Goal: Task Accomplishment & Management: Manage account settings

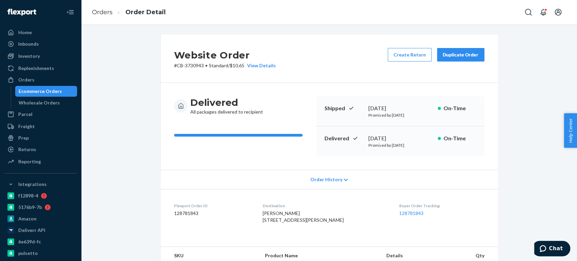
drag, startPoint x: 0, startPoint y: 0, endPoint x: 37, endPoint y: 88, distance: 95.6
click at [37, 88] on div "Ecommerce Orders" at bounding box center [40, 91] width 43 height 7
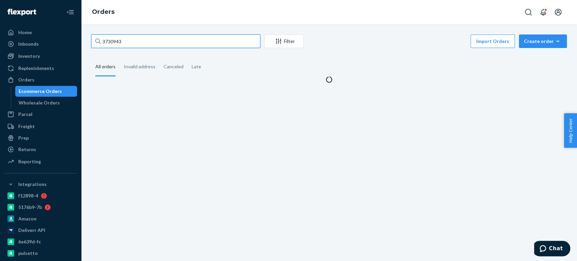
click at [111, 41] on input "3730943" at bounding box center [175, 41] width 169 height 14
paste input "907022"
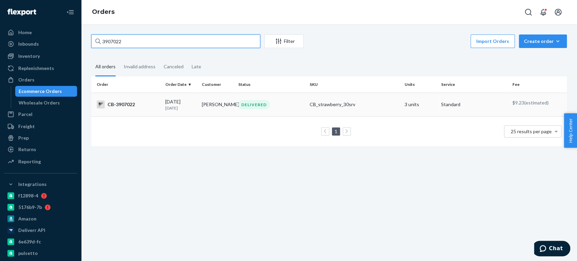
type input "3907022"
click at [169, 105] on p "[DATE]" at bounding box center [180, 108] width 31 height 6
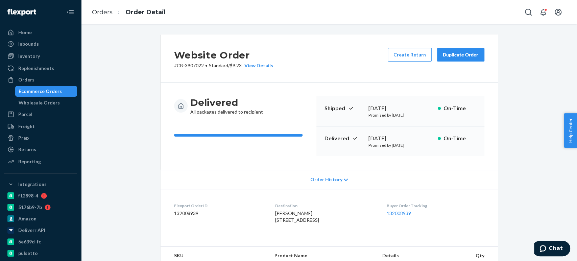
drag, startPoint x: 364, startPoint y: 136, endPoint x: 405, endPoint y: 135, distance: 40.5
click at [405, 135] on div "Delivered [DATE] Promised by [DATE] On-Time" at bounding box center [400, 141] width 168 height 30
copy div "[DATE]"
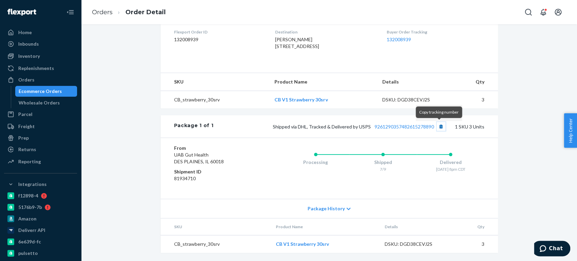
click at [439, 126] on button "Copy tracking number" at bounding box center [440, 126] width 9 height 9
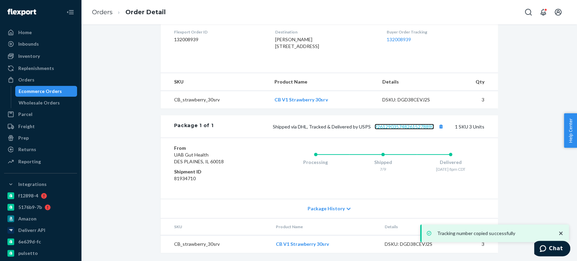
click at [417, 128] on link "9261290357482615278890" at bounding box center [403, 127] width 59 height 6
click at [51, 91] on div "Ecommerce Orders" at bounding box center [40, 91] width 43 height 7
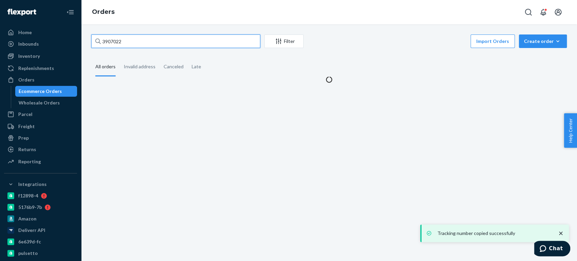
click at [122, 37] on input "3907022" at bounding box center [175, 41] width 169 height 14
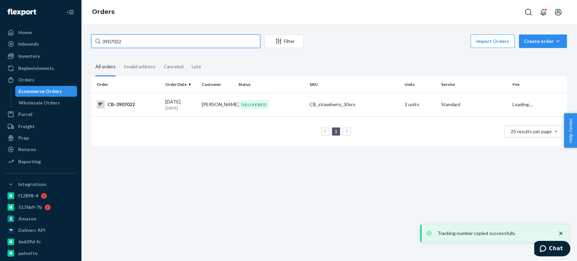
paste input "4069820"
type input "4069820"
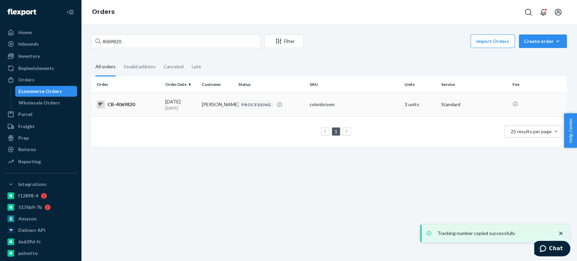
click at [175, 103] on div "[DATE] [DATE]" at bounding box center [180, 104] width 31 height 12
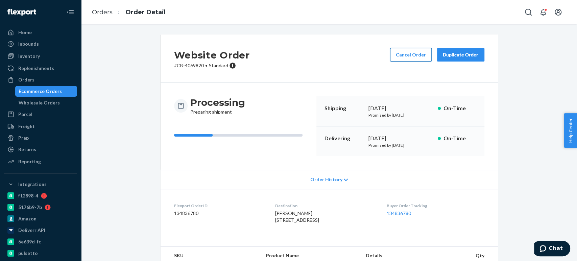
click at [400, 53] on button "Cancel Order" at bounding box center [411, 55] width 42 height 14
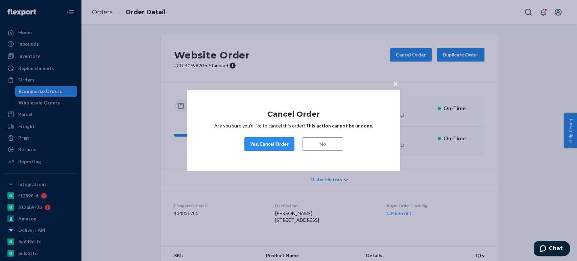
click at [262, 146] on div "Yes, Cancel Order" at bounding box center [269, 144] width 39 height 7
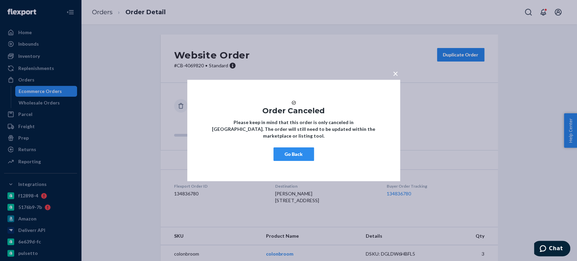
click at [289, 158] on button "Go Back" at bounding box center [293, 154] width 41 height 14
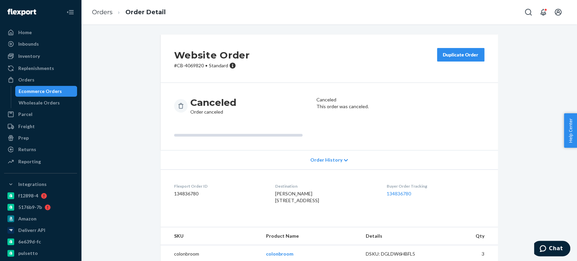
click at [46, 89] on div "Ecommerce Orders" at bounding box center [40, 91] width 43 height 7
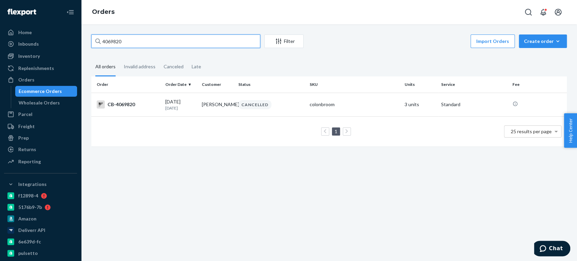
click at [115, 47] on input "4069820" at bounding box center [175, 41] width 169 height 14
paste input "1394028"
type input "1394028"
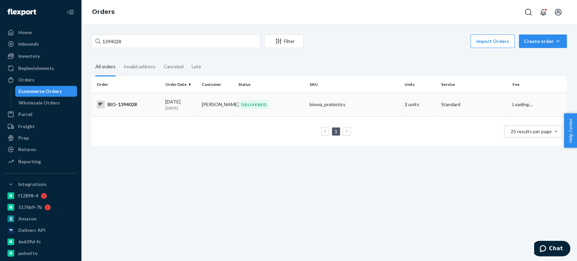
click at [172, 97] on td "[DATE] [DATE]" at bounding box center [180, 105] width 36 height 24
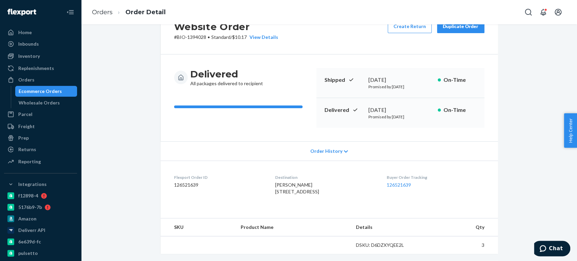
scroll to position [142, 0]
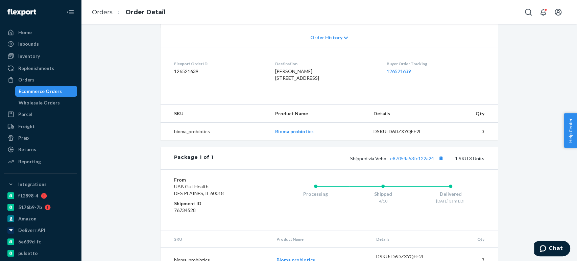
click at [63, 92] on div "Ecommerce Orders" at bounding box center [46, 90] width 61 height 9
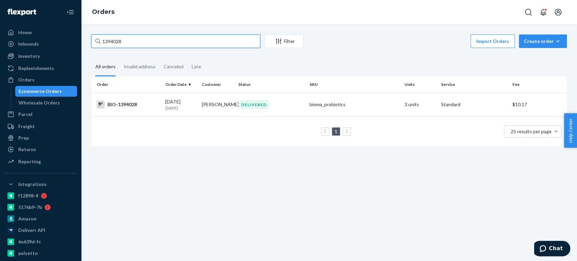
click at [124, 39] on input "1394028" at bounding box center [175, 41] width 169 height 14
paste input "3737880"
type input "3737880"
click at [192, 116] on td "[DATE] [DATE]" at bounding box center [180, 105] width 36 height 24
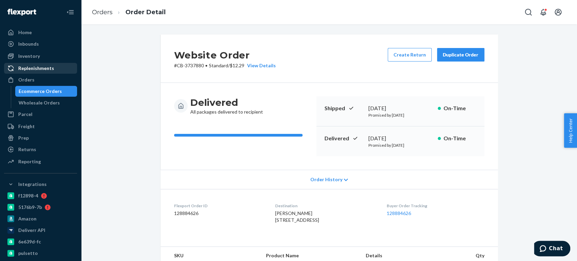
drag, startPoint x: 33, startPoint y: 91, endPoint x: 65, endPoint y: 73, distance: 36.5
click at [33, 91] on div "Ecommerce Orders" at bounding box center [40, 91] width 43 height 7
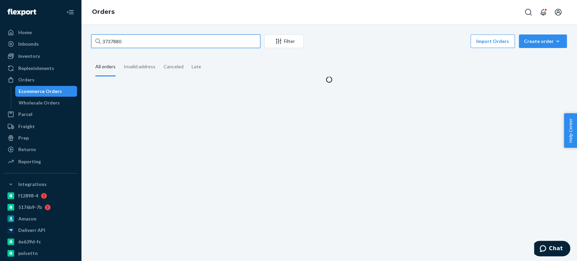
click at [108, 43] on input "3737880" at bounding box center [175, 41] width 169 height 14
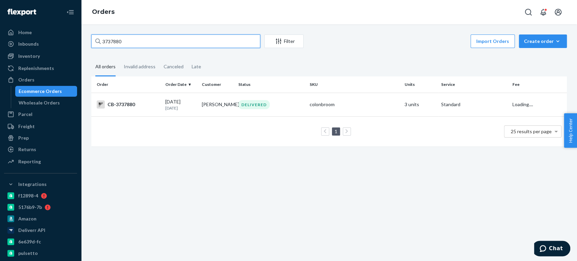
paste input "4039232"
type input "4039232"
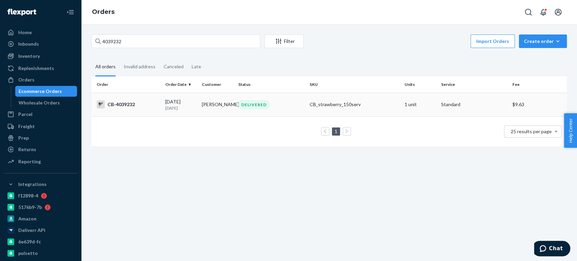
click at [195, 103] on div "[DATE] [DATE]" at bounding box center [180, 104] width 31 height 12
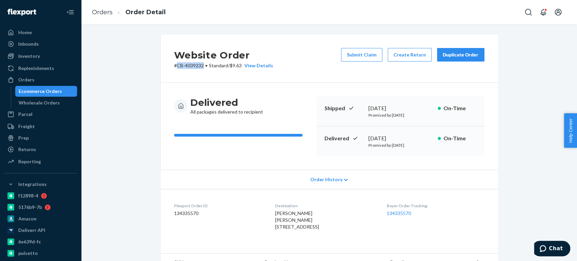
drag, startPoint x: 174, startPoint y: 65, endPoint x: 201, endPoint y: 64, distance: 27.0
click at [201, 64] on p "# CB-4039232 • Standard / $9.63 View Details" at bounding box center [223, 65] width 99 height 7
copy p "CB-4039232"
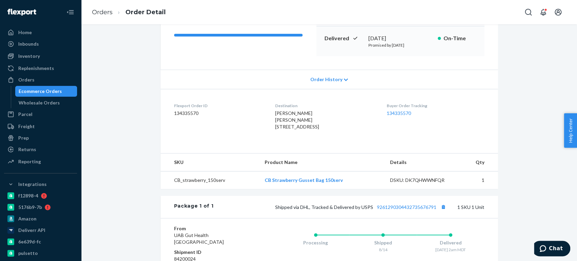
scroll to position [105, 0]
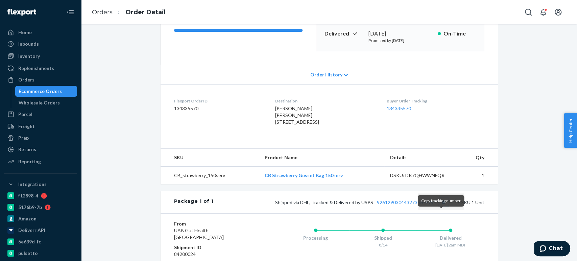
click at [441, 206] on button "Copy tracking number" at bounding box center [443, 202] width 9 height 9
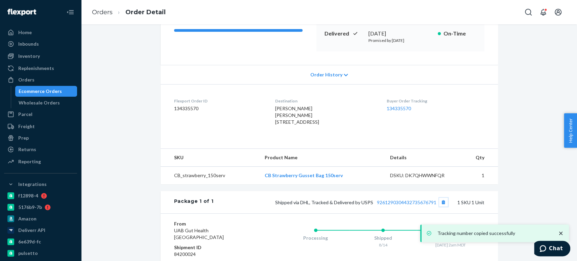
scroll to position [193, 0]
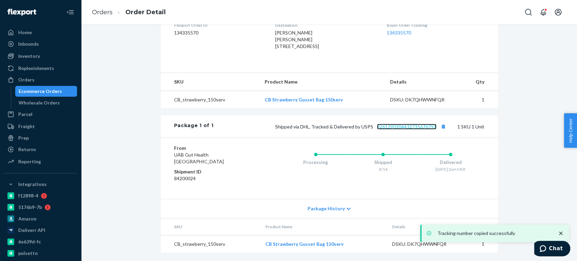
click at [388, 128] on link "9261290304432735676791" at bounding box center [406, 127] width 59 height 6
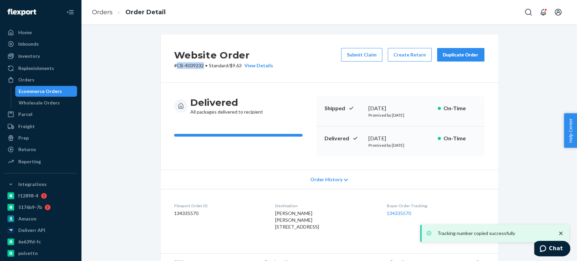
scroll to position [0, 0]
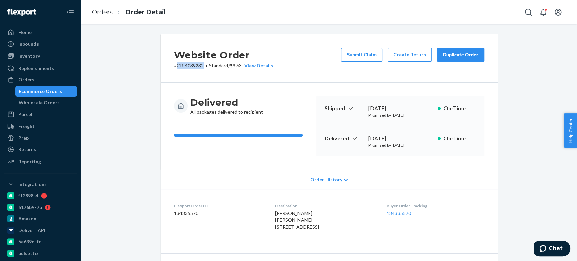
drag, startPoint x: 367, startPoint y: 136, endPoint x: 416, endPoint y: 133, distance: 49.8
click at [416, 133] on div "Delivered [DATE] Promised by [DATE] On-Time" at bounding box center [400, 141] width 168 height 30
copy div "[DATE]"
click at [36, 93] on div "Ecommerce Orders" at bounding box center [40, 91] width 43 height 7
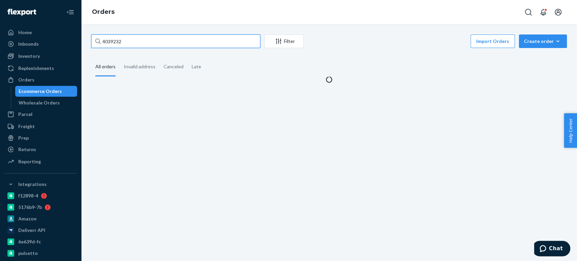
click at [131, 43] on input "4039232" at bounding box center [175, 41] width 169 height 14
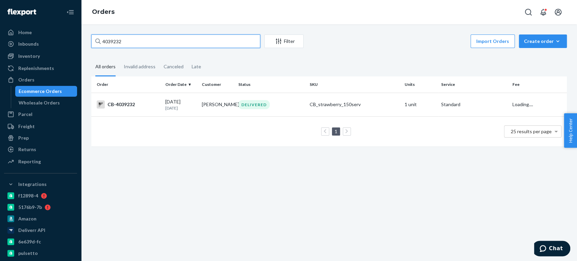
paste input "3720777"
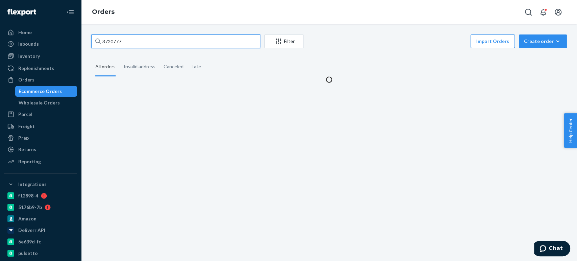
type input "3720777"
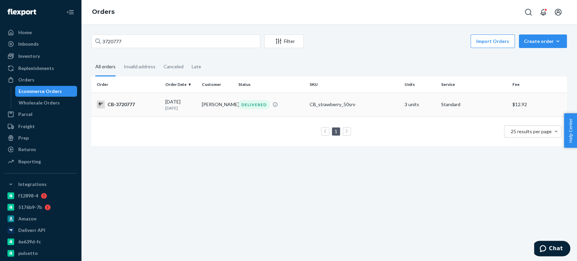
click at [209, 106] on td "[PERSON_NAME]" at bounding box center [217, 105] width 36 height 24
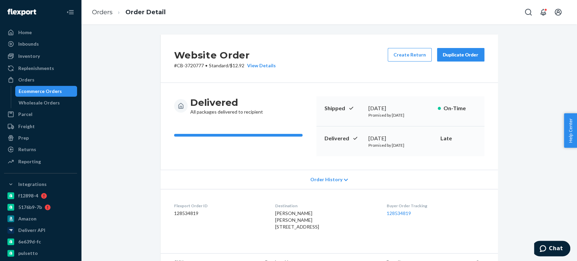
drag, startPoint x: 365, startPoint y: 135, endPoint x: 408, endPoint y: 136, distance: 42.9
click at [408, 136] on div "Delivered [DATE] Promised by [DATE] Late" at bounding box center [400, 141] width 168 height 30
copy div "[DATE]"
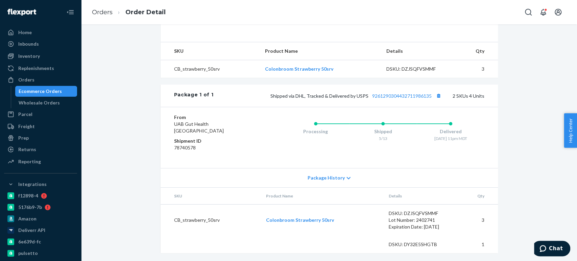
scroll to position [224, 0]
click at [399, 95] on link "9261290304432711986135" at bounding box center [401, 96] width 59 height 6
click at [435, 95] on button "Copy tracking number" at bounding box center [438, 95] width 9 height 9
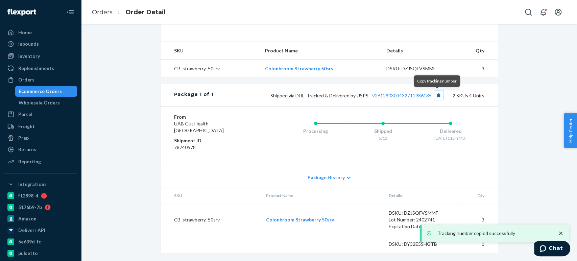
click at [438, 95] on button "Copy tracking number" at bounding box center [438, 95] width 9 height 9
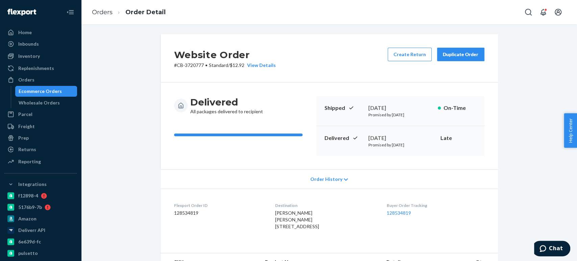
scroll to position [0, 0]
click at [455, 53] on div "Duplicate Order" at bounding box center [461, 54] width 36 height 7
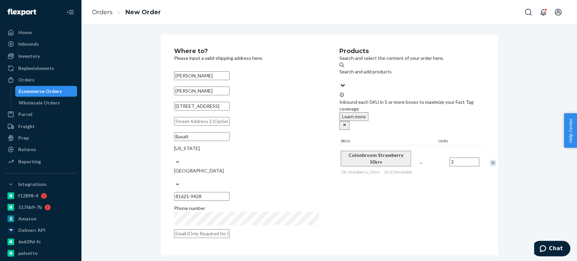
click at [380, 79] on div "Search and add products" at bounding box center [411, 75] width 145 height 14
click at [340, 79] on input "Search and add products" at bounding box center [339, 78] width 1 height 7
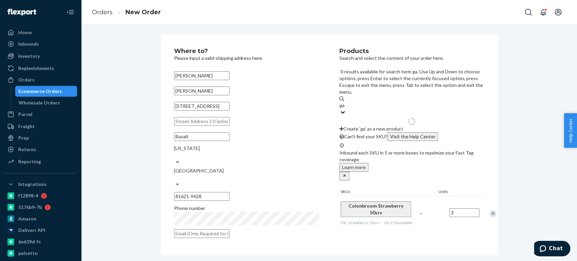
type input "g"
type input "straw"
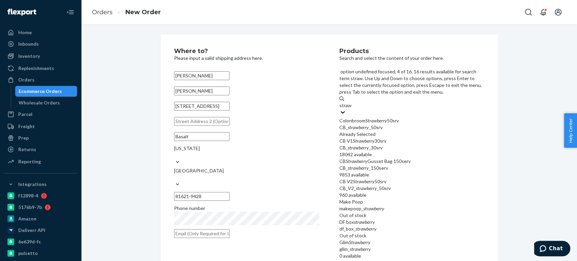
scroll to position [18, 0]
click at [364, 165] on em "strawberry" at bounding box center [358, 168] width 21 height 6
click at [351, 109] on input "straw" at bounding box center [345, 105] width 12 height 7
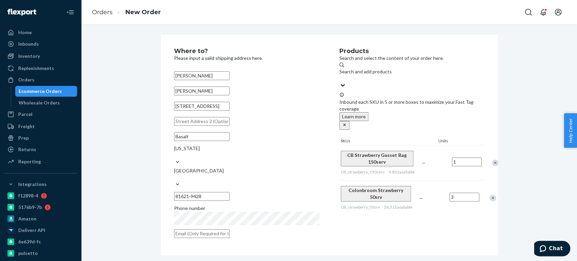
click at [489, 195] on div "Remove Item" at bounding box center [492, 198] width 7 height 7
click at [195, 110] on input "[STREET_ADDRESS]" at bounding box center [201, 106] width 55 height 9
paste input "[STREET_ADDRESS]"
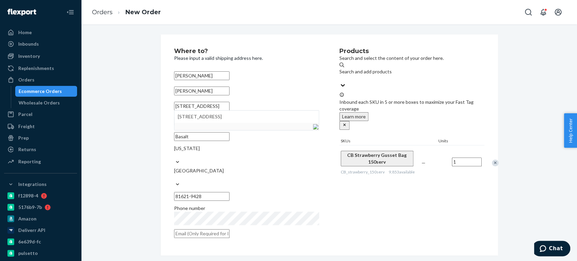
click at [202, 110] on input "[STREET_ADDRESS]" at bounding box center [201, 106] width 55 height 9
type input "[STREET_ADDRESS]"
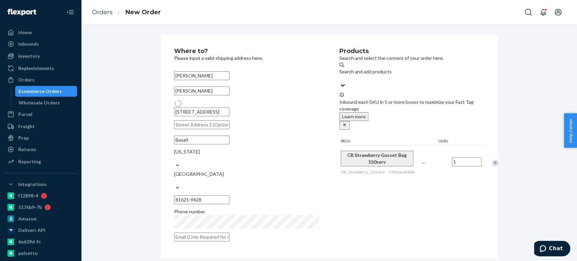
type input "[GEOGRAPHIC_DATA]"
type input "81623"
type input "[STREET_ADDRESS]"
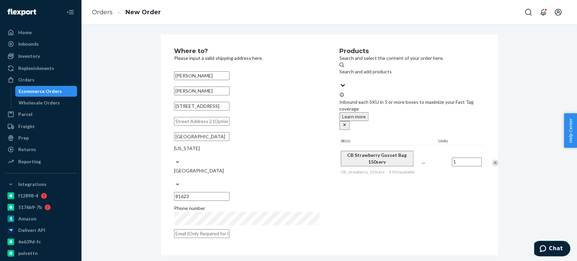
click at [347, 211] on div "Products Search and select the content of your order here. Search and add produ…" at bounding box center [411, 145] width 145 height 194
click at [151, 72] on div "Where to? Please input a valid shipping address here. [PERSON_NAME] [PERSON_NAM…" at bounding box center [328, 144] width 485 height 221
click at [234, 86] on div "[PERSON_NAME] [PERSON_NAME] [STREET_ADDRESS][PERSON_NAME][US_STATE] Phone number" at bounding box center [246, 154] width 145 height 171
click at [229, 92] on input "[PERSON_NAME]" at bounding box center [201, 90] width 55 height 9
click at [374, 160] on div "CB Strawberry Gusset Bag 150serv CB_strawberry_150serv 9,853 available" at bounding box center [379, 162] width 81 height 35
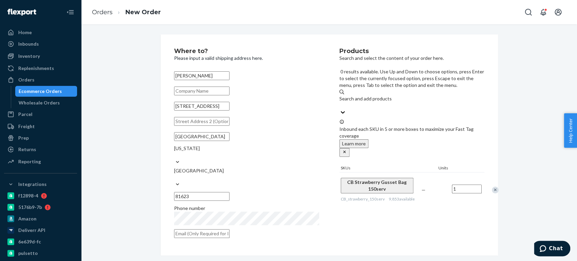
click at [390, 95] on div "Search and add products" at bounding box center [411, 102] width 145 height 14
click at [340, 102] on input "0 results available. Use Up and Down to choose options, press Enter to select t…" at bounding box center [339, 105] width 1 height 7
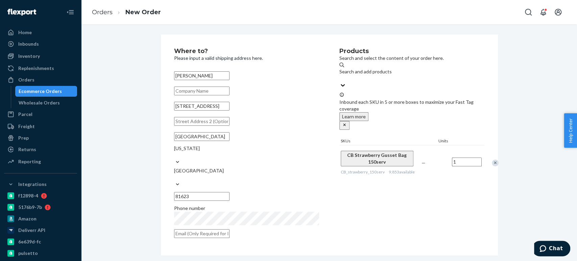
click at [347, 122] on icon "close" at bounding box center [344, 124] width 5 height 5
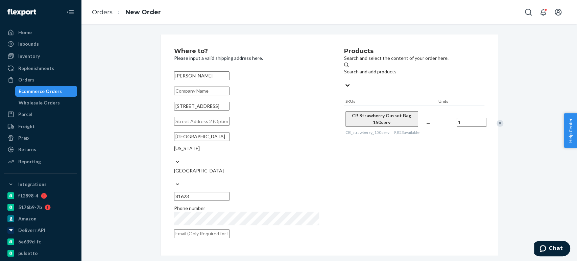
click at [30, 91] on div "Ecommerce Orders" at bounding box center [40, 91] width 43 height 7
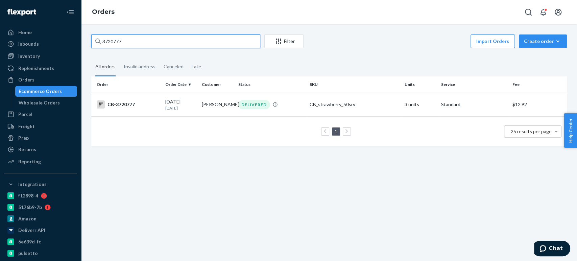
click at [114, 45] on input "3720777" at bounding box center [175, 41] width 169 height 14
paste input "962480"
type input "3962480"
click at [179, 108] on p "[DATE]" at bounding box center [180, 108] width 31 height 6
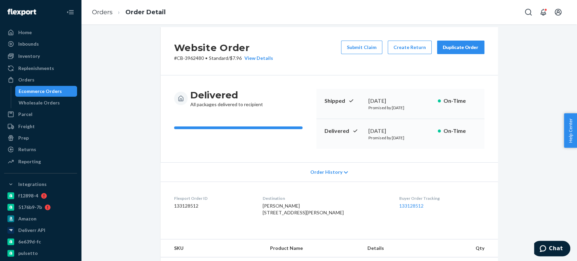
scroll to position [7, 0]
drag, startPoint x: 363, startPoint y: 129, endPoint x: 409, endPoint y: 130, distance: 45.3
click at [409, 130] on div "Delivered [DATE] Promised by [DATE] On-Time" at bounding box center [400, 134] width 168 height 30
copy div "[DATE]"
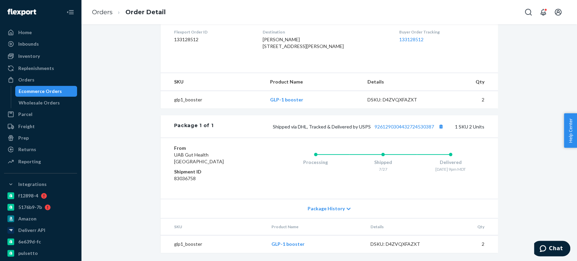
scroll to position [186, 0]
click at [437, 128] on button "Copy tracking number" at bounding box center [440, 126] width 9 height 9
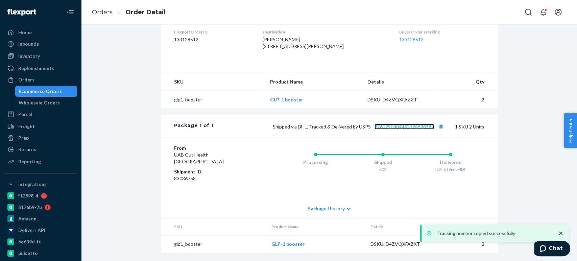
click at [397, 126] on link "9261290304432724530387" at bounding box center [403, 127] width 59 height 6
drag, startPoint x: 525, startPoint y: 10, endPoint x: 525, endPoint y: -3, distance: 12.8
click at [525, 0] on html "Tracking number copied successfully Home Inbounds Shipping Plans Problems Inven…" at bounding box center [288, 130] width 577 height 261
click at [526, 12] on icon "Open Search Box" at bounding box center [528, 12] width 8 height 8
click at [526, 12] on icon "Close Search" at bounding box center [528, 12] width 7 height 7
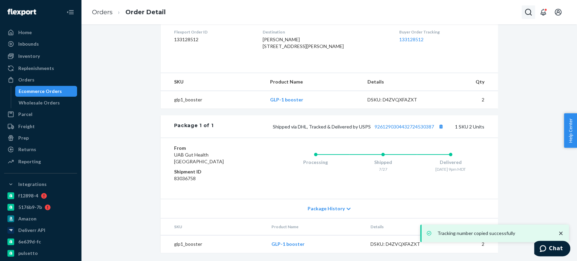
click at [526, 11] on icon "Open Search Box" at bounding box center [528, 12] width 8 height 8
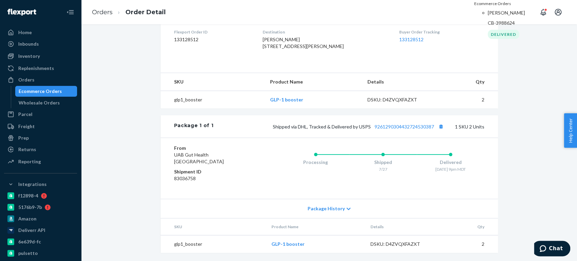
type input "[PERSON_NAME]"
click at [487, 16] on p "[PERSON_NAME]" at bounding box center [510, 12] width 47 height 7
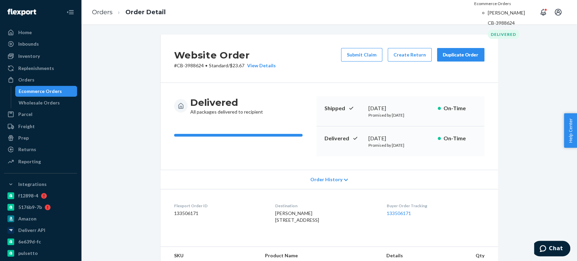
scroll to position [6, 0]
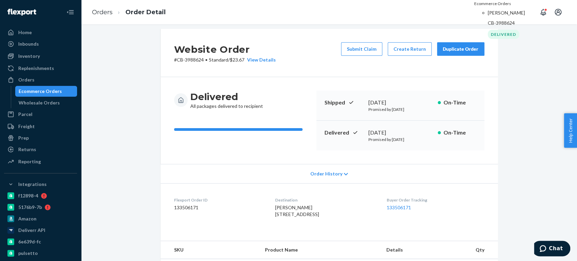
click at [189, 61] on p "# CB-3988624 • Standard / $23.67 View Details" at bounding box center [225, 59] width 102 height 7
copy p "3988624"
click at [29, 91] on div "Ecommerce Orders" at bounding box center [40, 91] width 43 height 7
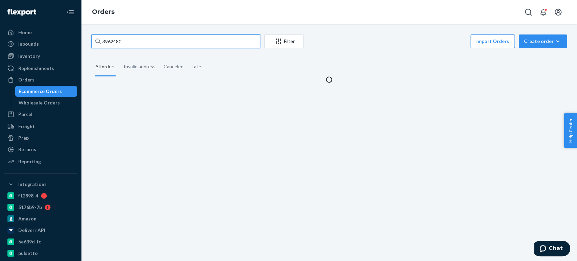
click at [124, 43] on input "3962480" at bounding box center [175, 41] width 169 height 14
paste input "87234"
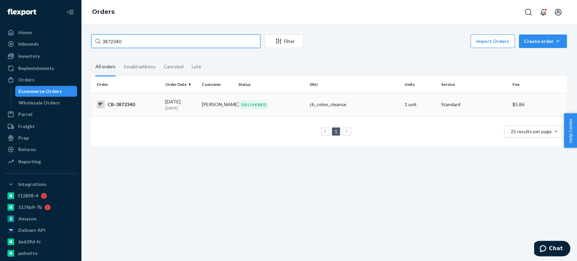
type input "3872340"
click at [211, 106] on td "[PERSON_NAME]" at bounding box center [217, 105] width 36 height 24
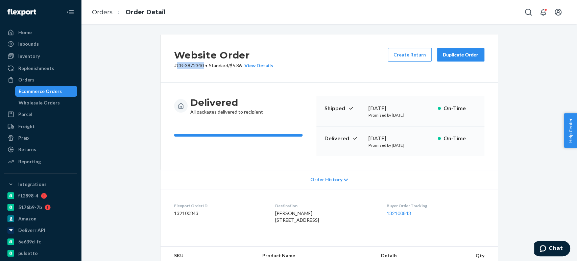
drag, startPoint x: 174, startPoint y: 65, endPoint x: 202, endPoint y: 67, distance: 28.8
click at [202, 67] on p "# CB-3872340 • Standard / $5.86 View Details" at bounding box center [223, 65] width 99 height 7
copy p "CB-3872340"
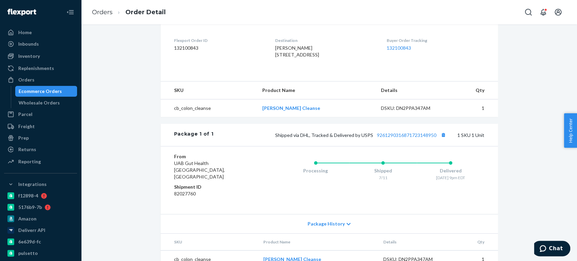
scroll to position [176, 0]
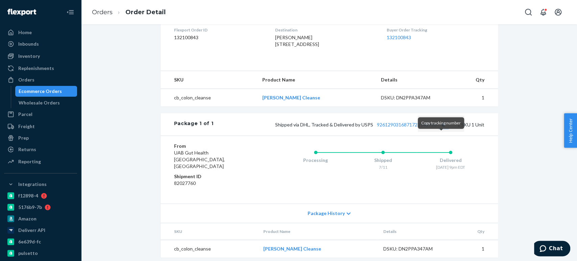
click at [440, 129] on button "Copy tracking number" at bounding box center [443, 124] width 9 height 9
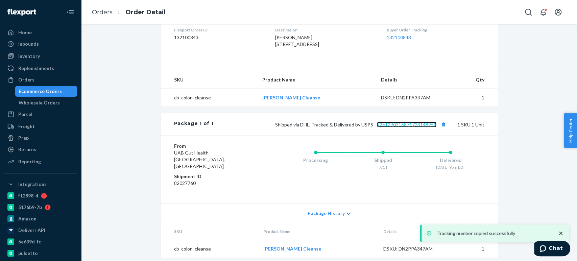
click at [418, 127] on link "9261290316871723148950" at bounding box center [406, 125] width 59 height 6
click at [42, 89] on div "Ecommerce Orders" at bounding box center [40, 91] width 43 height 7
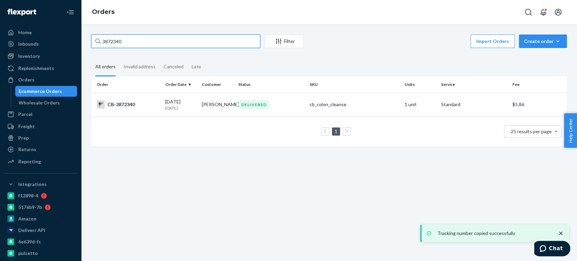
click at [209, 44] on input "3872340" at bounding box center [175, 41] width 169 height 14
paste input "957488"
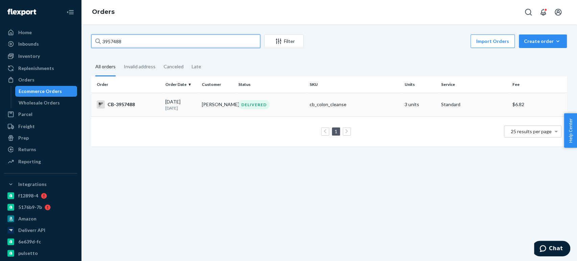
type input "3957488"
click at [249, 110] on td "DELIVERED" at bounding box center [270, 105] width 71 height 24
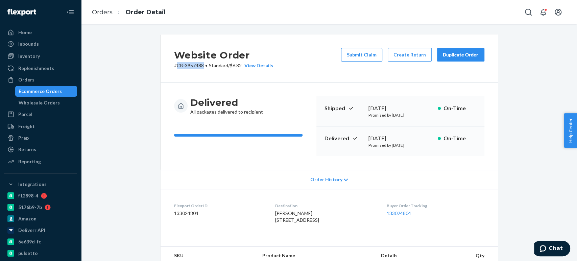
drag, startPoint x: 173, startPoint y: 66, endPoint x: 200, endPoint y: 66, distance: 27.0
click at [200, 66] on p "# CB-3957488 • Standard / $6.82 View Details" at bounding box center [223, 65] width 99 height 7
copy p "CB-3957488"
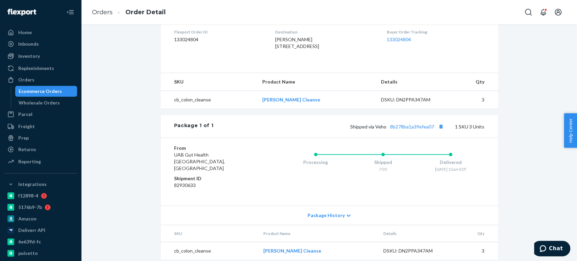
scroll to position [185, 0]
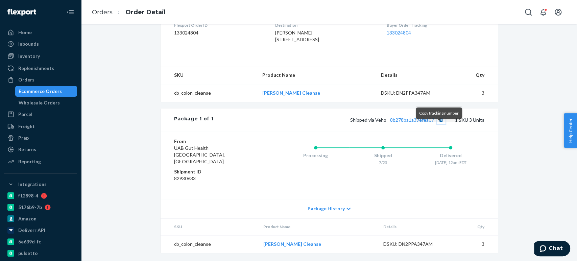
click at [438, 124] on button "Copy tracking number" at bounding box center [440, 119] width 9 height 9
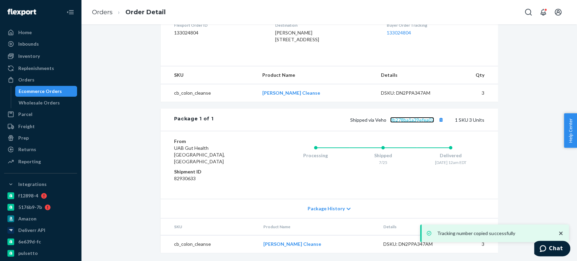
click at [400, 123] on link "8b278ba1a39efea07" at bounding box center [412, 120] width 44 height 6
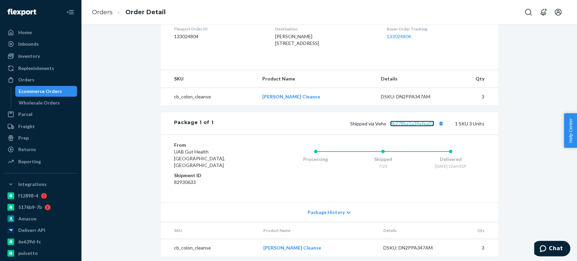
scroll to position [0, 0]
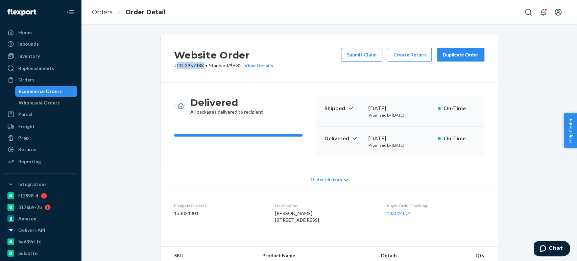
drag, startPoint x: 349, startPoint y: 136, endPoint x: 415, endPoint y: 134, distance: 65.9
click at [415, 134] on div "Delivered [DATE] Promised by [DATE] On-Time" at bounding box center [400, 141] width 168 height 30
copy div "[DATE]"
click at [27, 92] on div "Ecommerce Orders" at bounding box center [40, 91] width 43 height 7
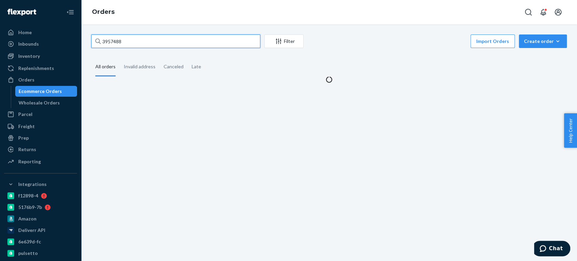
click at [124, 36] on input "3957488" at bounding box center [175, 41] width 169 height 14
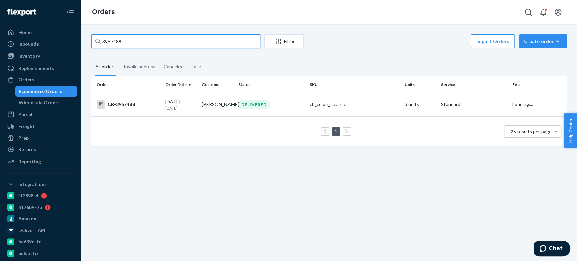
paste input "4069157"
type input "4069157"
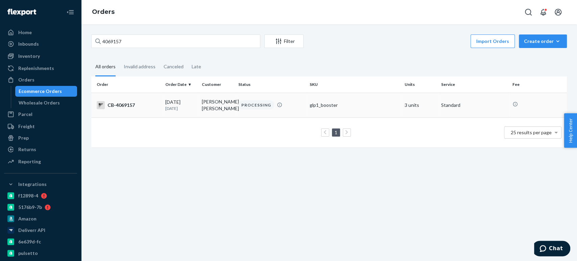
click at [208, 104] on td "[PERSON_NAME] [PERSON_NAME]" at bounding box center [217, 105] width 36 height 25
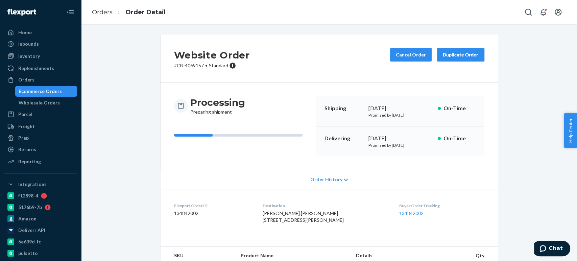
click at [411, 62] on div "Cancel Order Duplicate Order" at bounding box center [437, 58] width 100 height 21
click at [402, 56] on button "Cancel Order" at bounding box center [411, 55] width 42 height 14
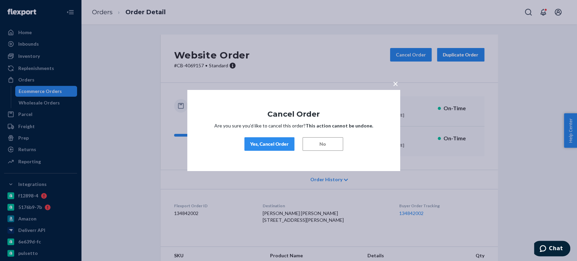
click at [268, 137] on div "× Cancel Order Are you sure you’d like to cancel this order? This action cannot…" at bounding box center [293, 130] width 213 height 81
click at [268, 143] on div "Yes, Cancel Order" at bounding box center [269, 144] width 39 height 7
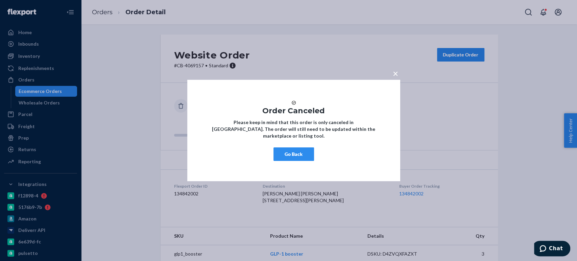
click at [286, 157] on button "Go Back" at bounding box center [293, 154] width 41 height 14
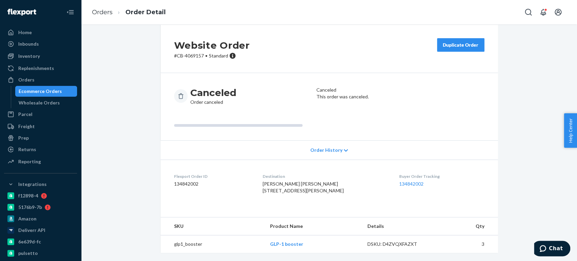
scroll to position [23, 0]
click at [51, 90] on div "Ecommerce Orders" at bounding box center [40, 91] width 43 height 7
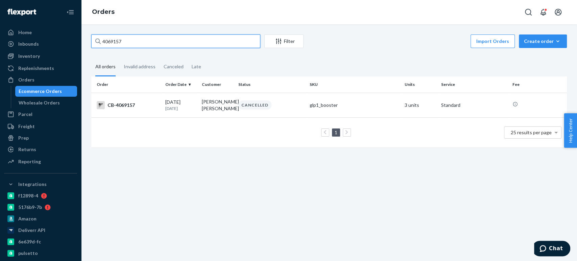
click at [138, 37] on input "4069157" at bounding box center [175, 41] width 169 height 14
paste input "55588"
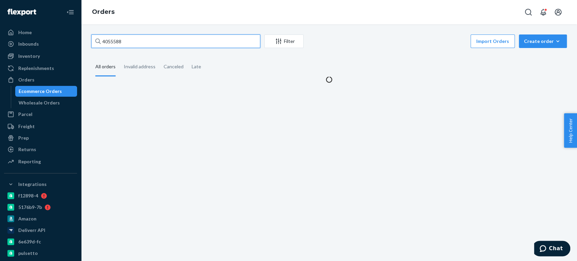
type input "4055588"
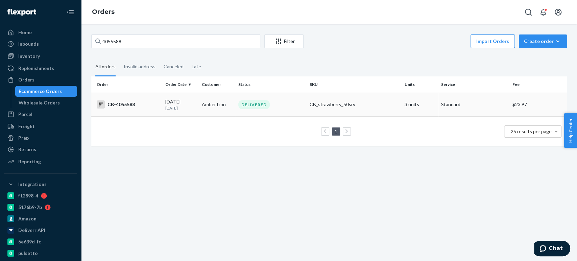
click at [192, 108] on p "[DATE]" at bounding box center [180, 108] width 31 height 6
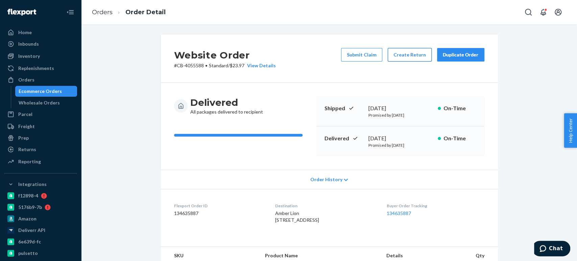
click at [398, 57] on button "Create Return" at bounding box center [409, 55] width 44 height 14
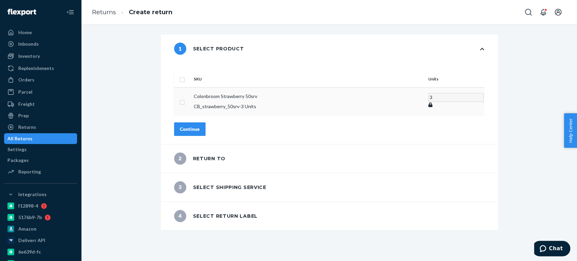
click at [185, 98] on input "checkbox" at bounding box center [181, 101] width 5 height 7
checkbox input "true"
click at [200, 125] on div "Continue" at bounding box center [190, 128] width 20 height 7
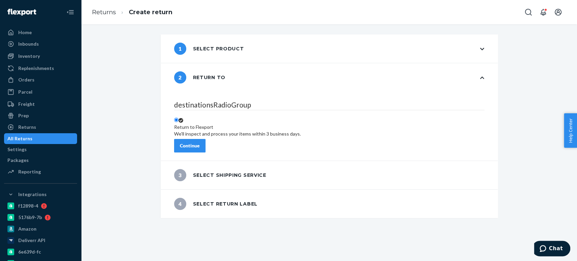
click at [200, 142] on div "Continue" at bounding box center [190, 145] width 20 height 7
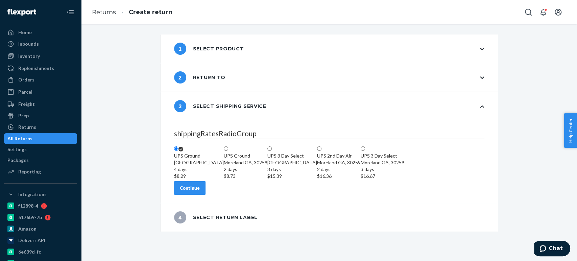
click at [200, 191] on div "Continue" at bounding box center [190, 187] width 20 height 7
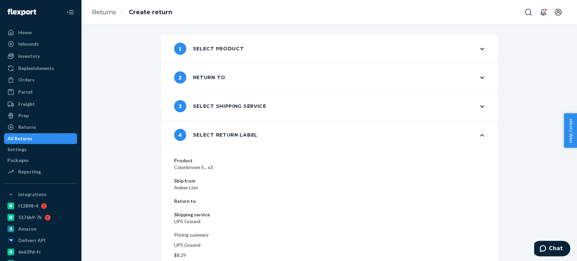
scroll to position [14, 0]
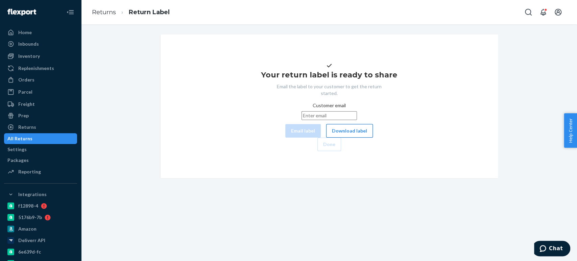
click at [326, 137] on button "Download label" at bounding box center [349, 131] width 47 height 14
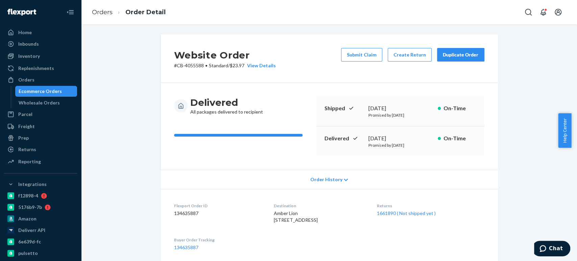
click at [43, 91] on div "Ecommerce Orders" at bounding box center [40, 91] width 43 height 7
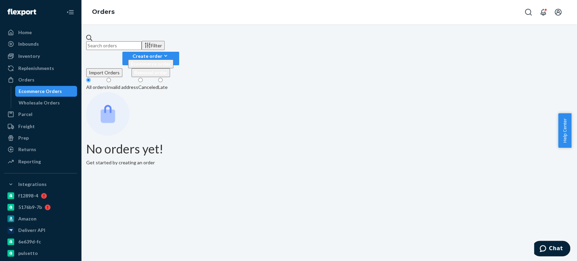
click at [118, 43] on input "text" at bounding box center [113, 45] width 55 height 9
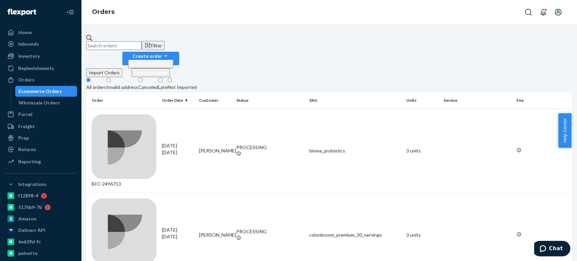
paste input "4069839"
type input "4069839"
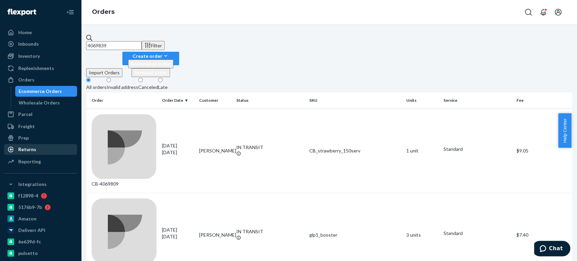
click at [24, 146] on div "Returns" at bounding box center [27, 149] width 18 height 7
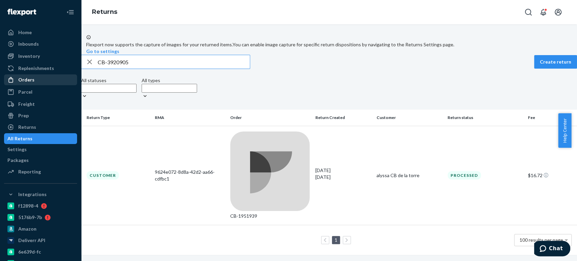
type input "CB-3920905"
click at [27, 79] on div "Orders" at bounding box center [26, 79] width 16 height 7
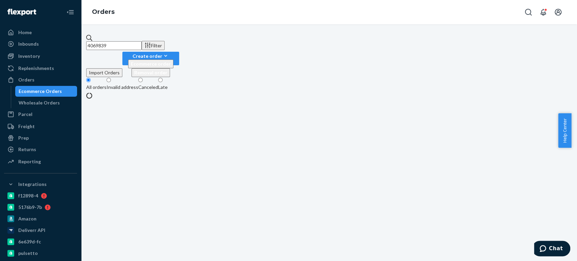
click at [107, 41] on input "4069839" at bounding box center [113, 45] width 55 height 9
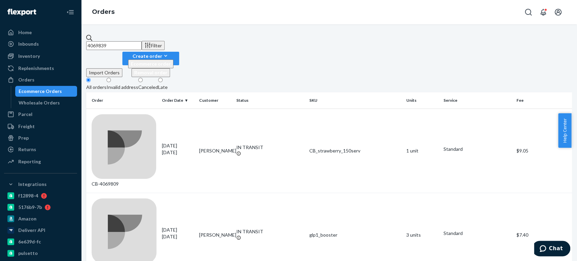
paste input "3920905"
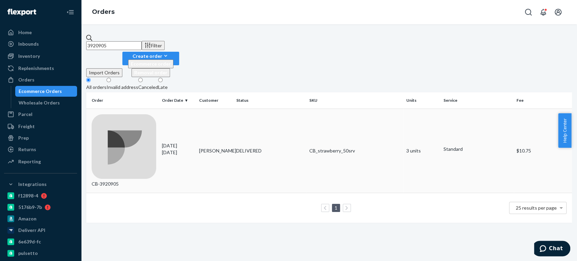
type input "3920905"
click at [205, 108] on td "Dennis Smith" at bounding box center [214, 150] width 37 height 84
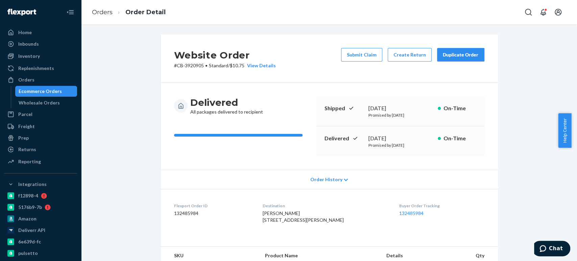
scroll to position [200, 0]
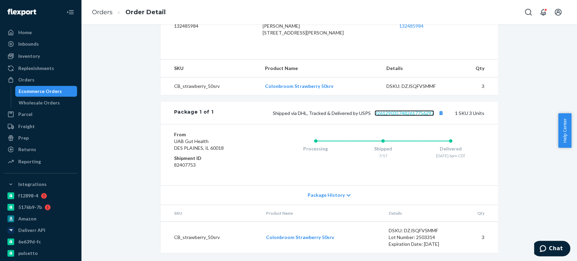
click at [382, 111] on link "9261290357482617756297" at bounding box center [403, 113] width 59 height 6
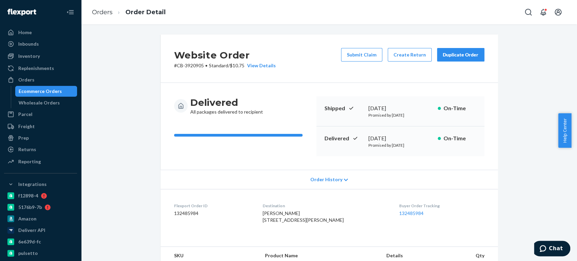
click at [32, 92] on div "Ecommerce Orders" at bounding box center [40, 91] width 43 height 7
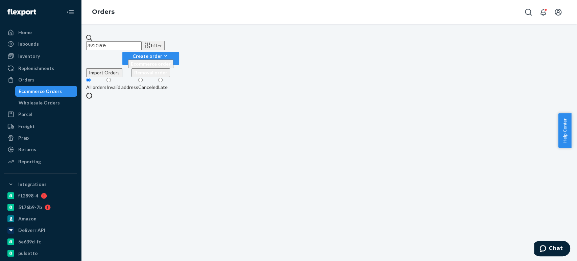
click at [126, 47] on input "3920905" at bounding box center [113, 45] width 55 height 9
paste input "631506"
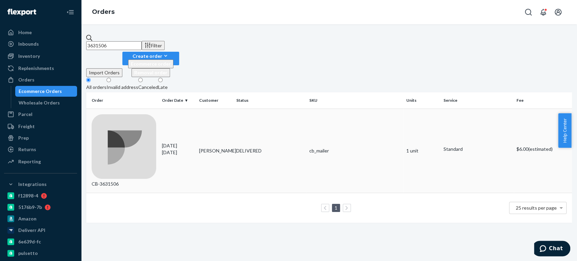
type input "3631506"
click at [179, 142] on div "04/14/2025 4 months ago" at bounding box center [178, 149] width 32 height 14
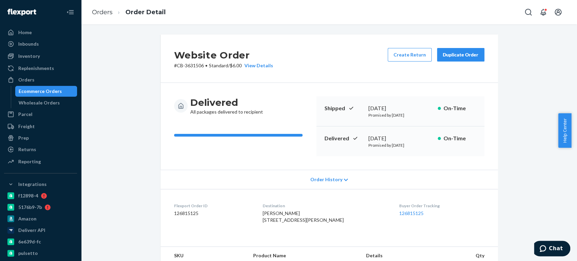
click at [40, 91] on div "Ecommerce Orders" at bounding box center [40, 91] width 43 height 7
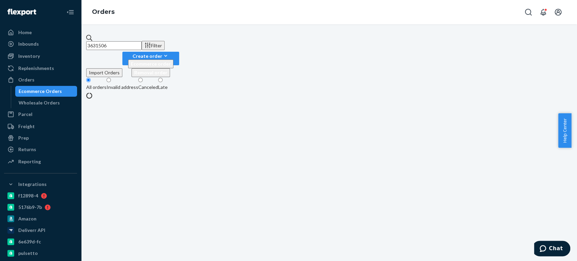
click at [123, 42] on input "3631506" at bounding box center [113, 45] width 55 height 9
paste input "4054808"
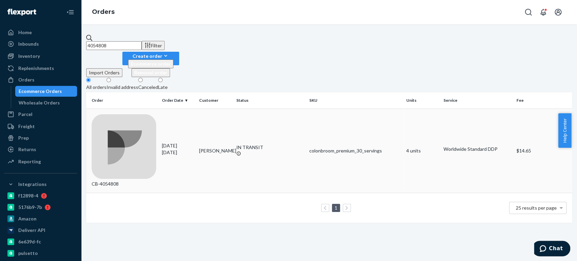
type input "4054808"
click at [309, 147] on div "colonbroom_premium_30_servings" at bounding box center [355, 150] width 92 height 7
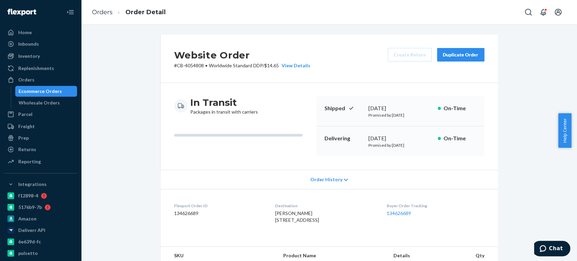
scroll to position [163, 0]
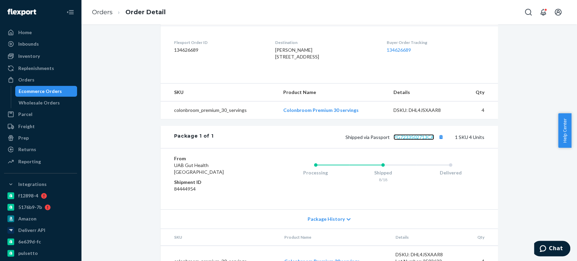
click at [419, 140] on link "PG7233502713CA" at bounding box center [413, 137] width 41 height 6
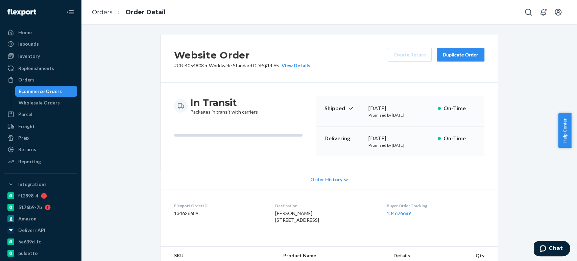
scroll to position [0, 0]
click at [51, 89] on div "Ecommerce Orders" at bounding box center [40, 91] width 43 height 7
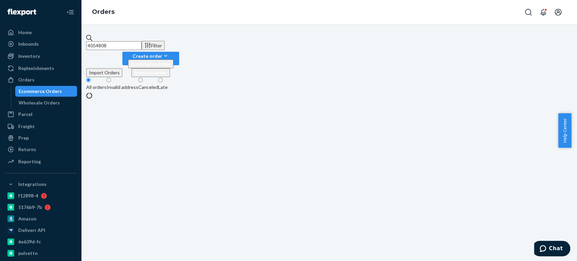
click at [115, 41] on input "4054808" at bounding box center [113, 45] width 55 height 9
paste input "2490"
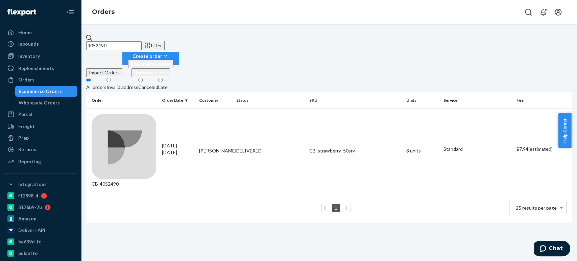
paste input "7035"
type input "4070350"
click at [183, 149] on p "[DATE]" at bounding box center [178, 152] width 32 height 7
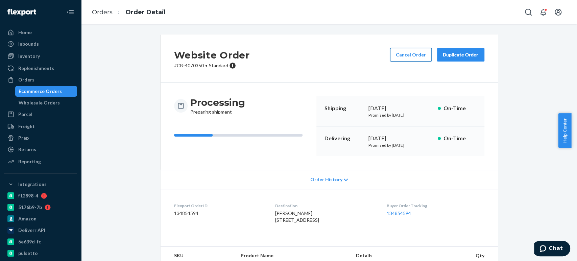
click at [403, 54] on button "Cancel Order" at bounding box center [411, 55] width 42 height 14
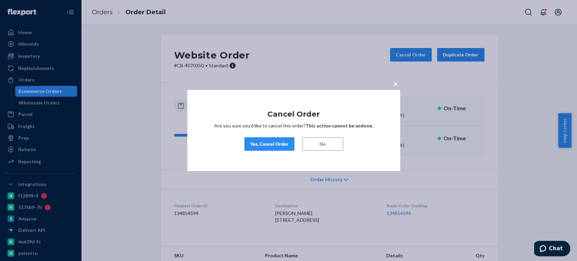
click at [273, 143] on div "Yes, Cancel Order" at bounding box center [269, 144] width 39 height 7
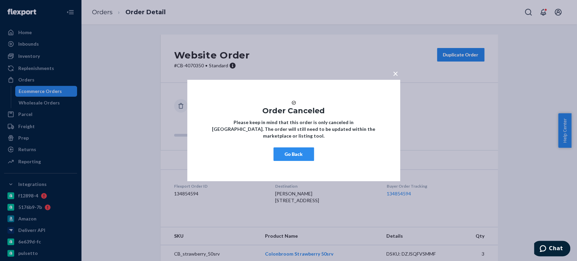
click at [289, 152] on button "Go Back" at bounding box center [293, 154] width 41 height 14
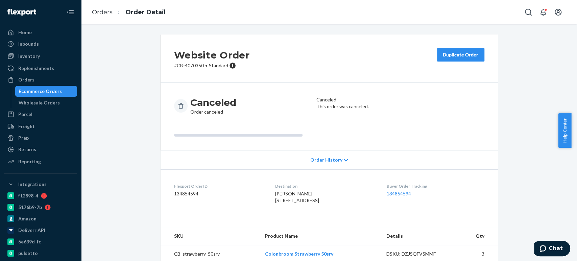
click at [54, 91] on div "Ecommerce Orders" at bounding box center [40, 91] width 43 height 7
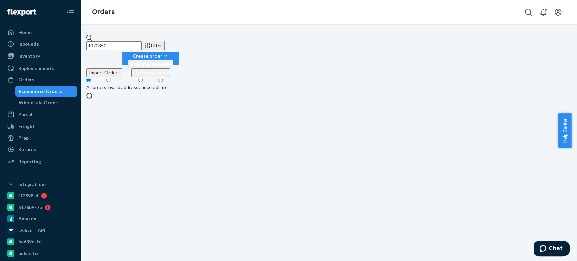
click at [122, 41] on input "4070350" at bounding box center [113, 45] width 55 height 9
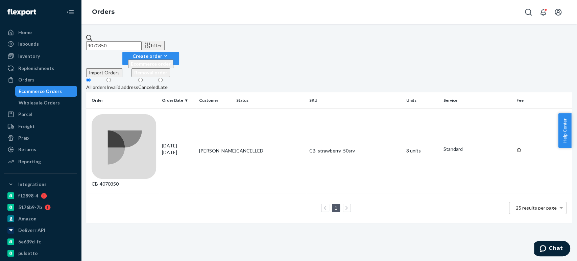
paste input "66863"
type input "4066863"
click at [223, 108] on td "Richard Norris" at bounding box center [214, 150] width 37 height 84
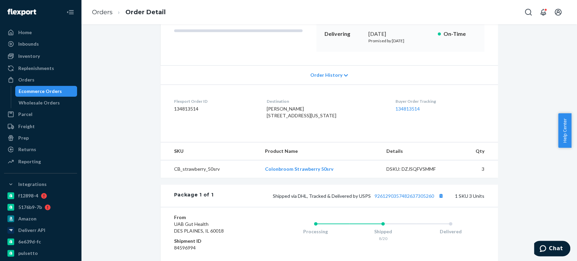
scroll to position [107, 0]
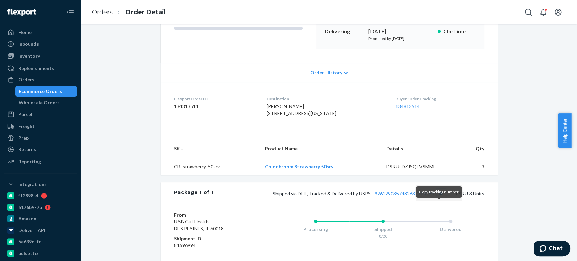
click at [438, 198] on button "Copy tracking number" at bounding box center [440, 193] width 9 height 9
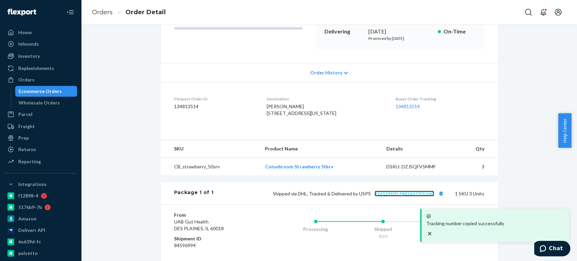
click at [417, 196] on link "9261290357482637305260" at bounding box center [403, 194] width 59 height 6
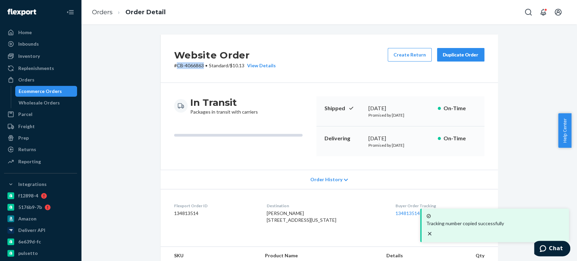
drag, startPoint x: 173, startPoint y: 65, endPoint x: 202, endPoint y: 65, distance: 29.4
click at [202, 65] on p "# CB-4066863 • Standard / $10.13 View Details" at bounding box center [225, 65] width 102 height 7
copy p "CB-4066863"
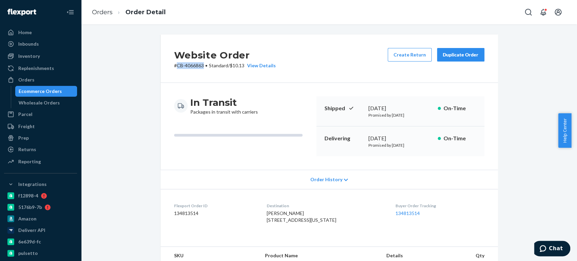
click at [47, 92] on div "Ecommerce Orders" at bounding box center [40, 91] width 43 height 7
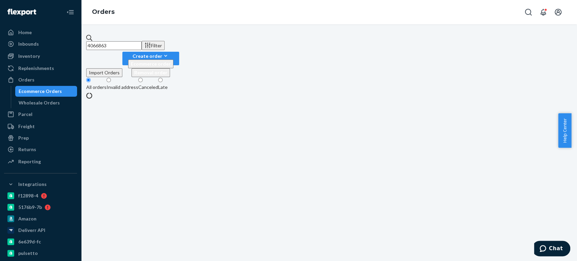
click at [117, 41] on input "4066863" at bounding box center [113, 45] width 55 height 9
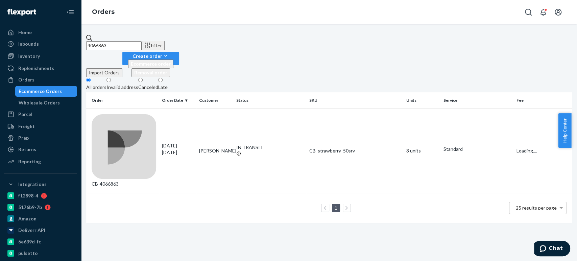
paste input "70347"
type input "4070347"
click at [204, 108] on td "James Svaasand" at bounding box center [214, 150] width 37 height 84
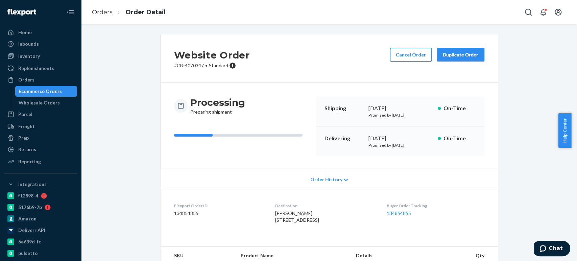
click at [408, 56] on button "Cancel Order" at bounding box center [411, 55] width 42 height 14
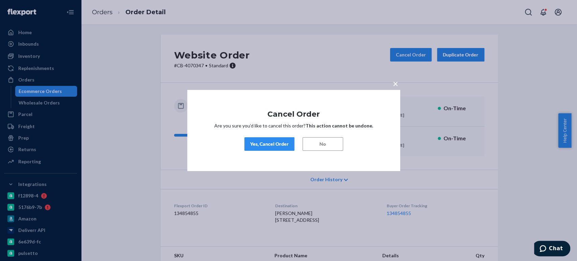
click at [265, 146] on div "Yes, Cancel Order" at bounding box center [269, 144] width 39 height 7
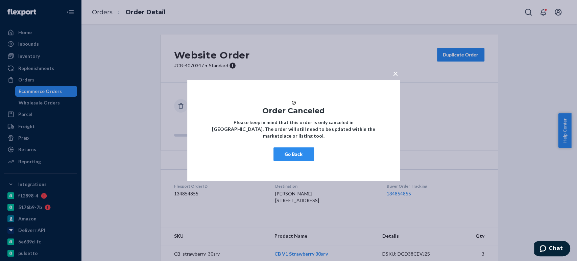
click at [290, 159] on button "Go Back" at bounding box center [293, 154] width 41 height 14
